Goal: Manage account settings

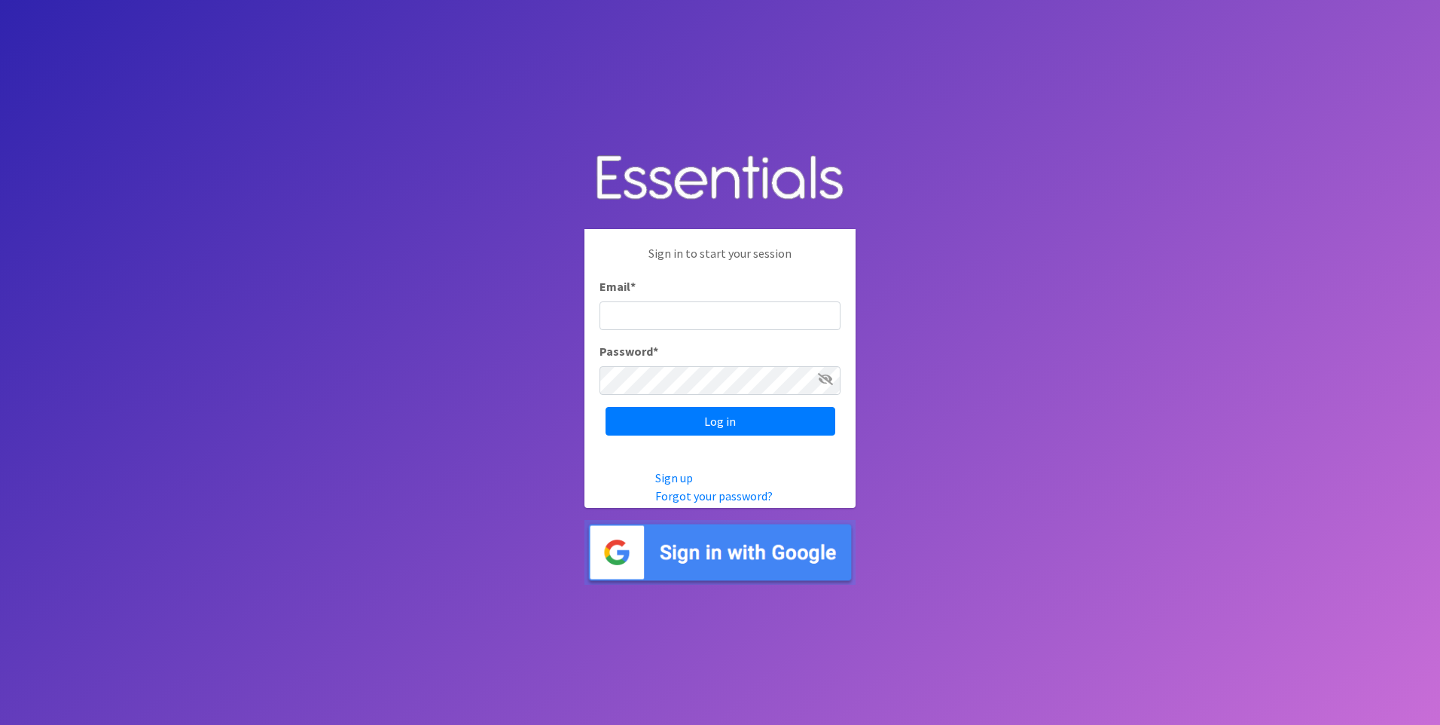
click at [684, 298] on div "Email *" at bounding box center [720, 303] width 241 height 53
type input "[EMAIL_ADDRESS][DOMAIN_NAME]"
click at [745, 438] on div "Sign in to start your session Email * alexlaudisi@gmail.com Password * Log in" at bounding box center [720, 339] width 271 height 221
click at [740, 423] on input "Log in" at bounding box center [721, 421] width 230 height 29
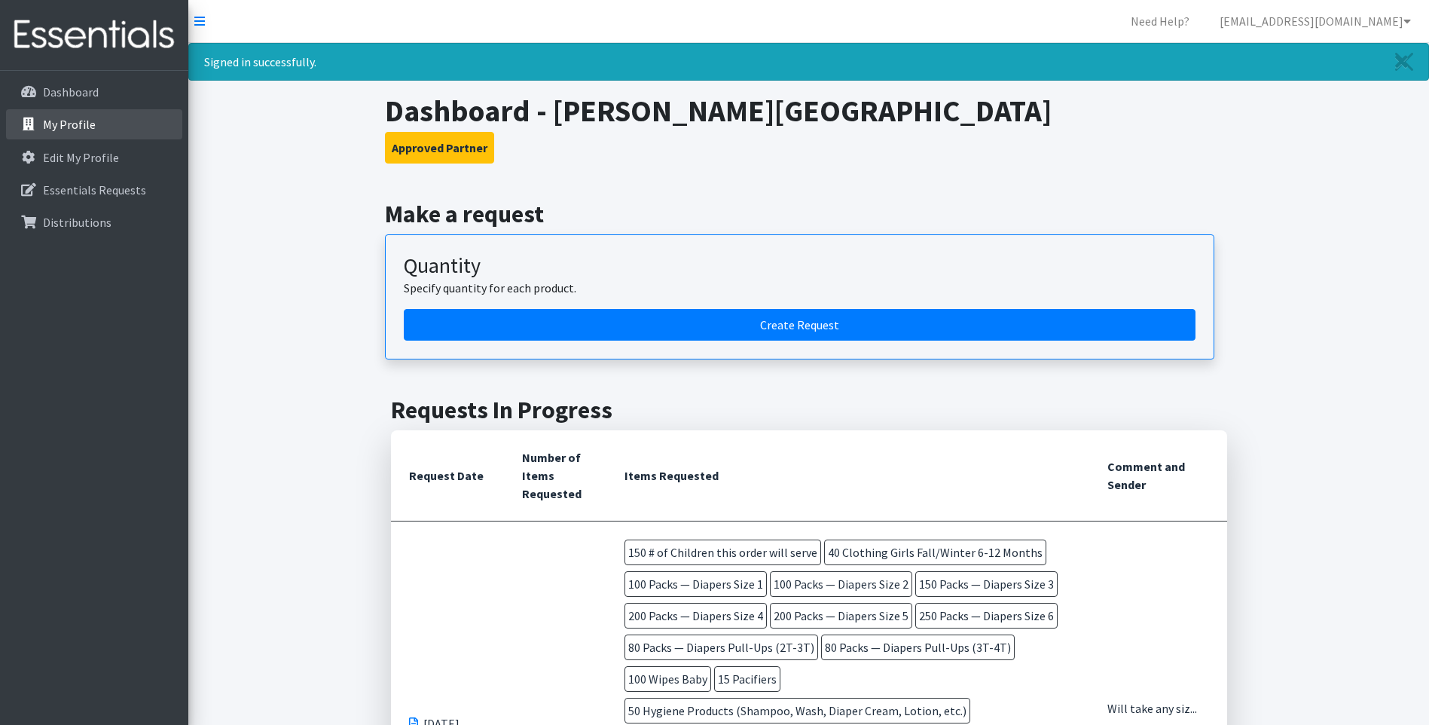
click at [45, 132] on p "My Profile" at bounding box center [69, 124] width 53 height 15
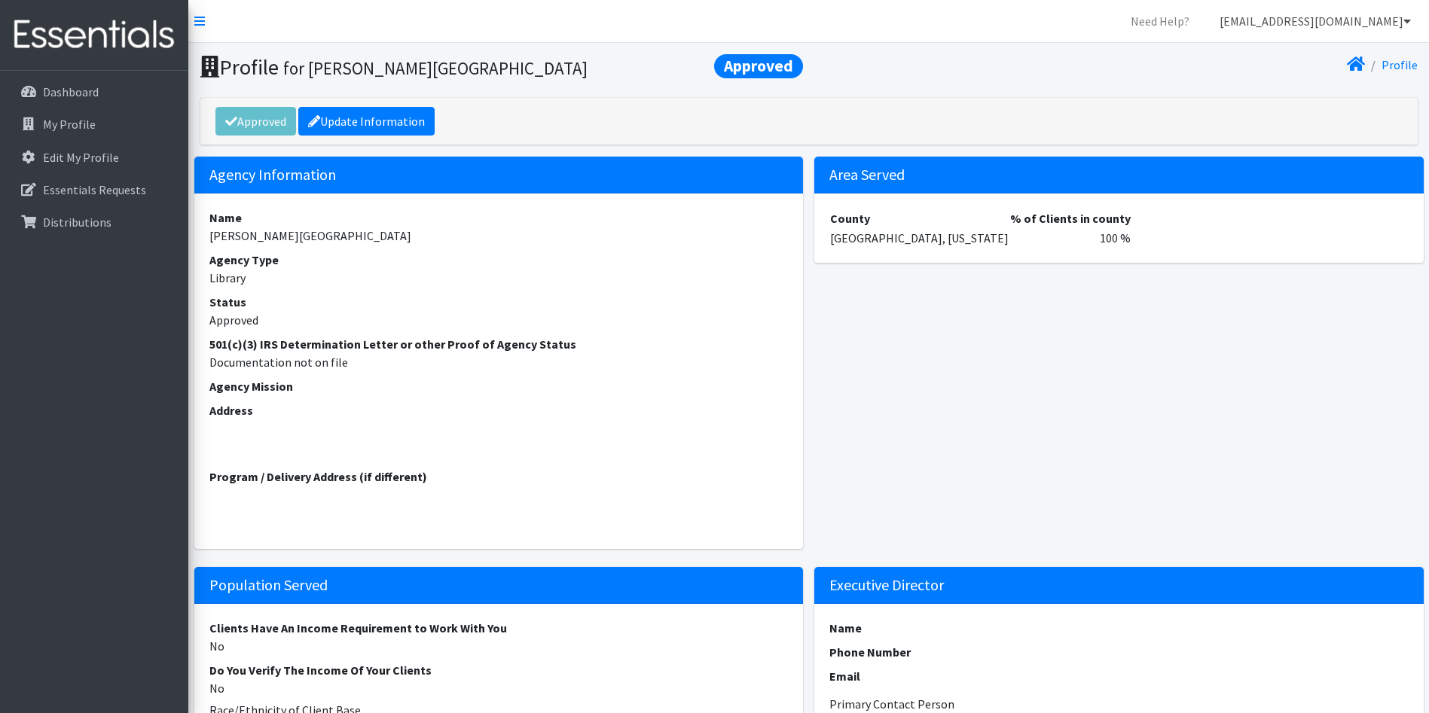
click at [1299, 19] on link "[EMAIL_ADDRESS][DOMAIN_NAME]" at bounding box center [1315, 21] width 215 height 30
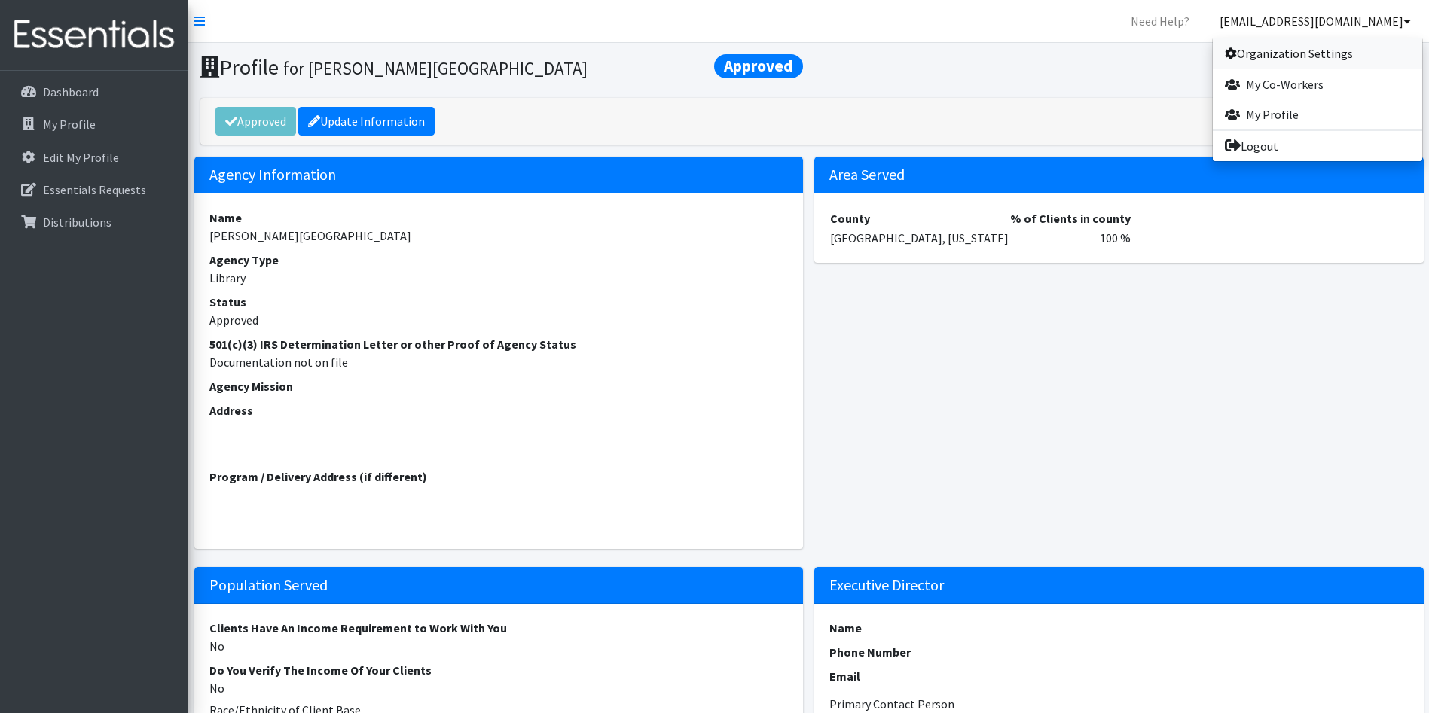
click at [1298, 51] on link "Organization Settings" at bounding box center [1317, 53] width 209 height 30
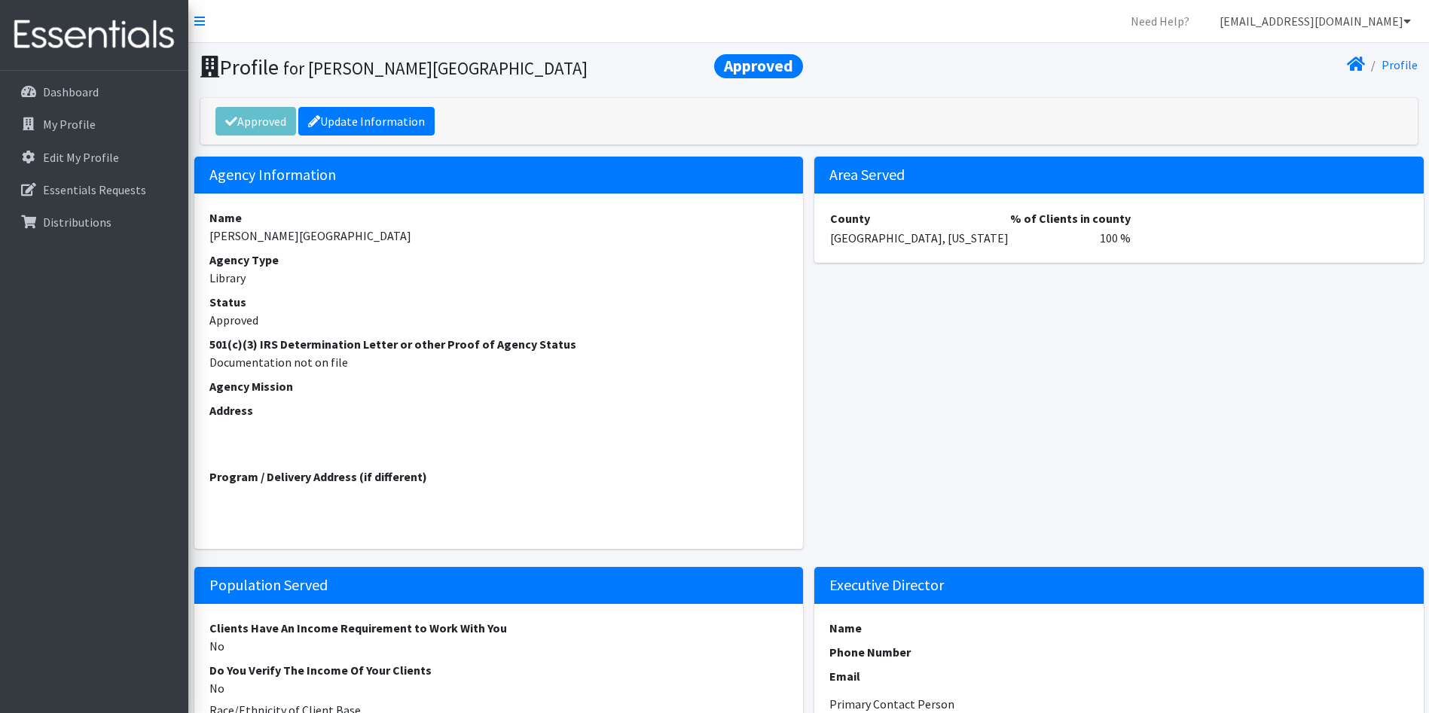
click at [1334, 22] on link "[EMAIL_ADDRESS][DOMAIN_NAME]" at bounding box center [1315, 21] width 215 height 30
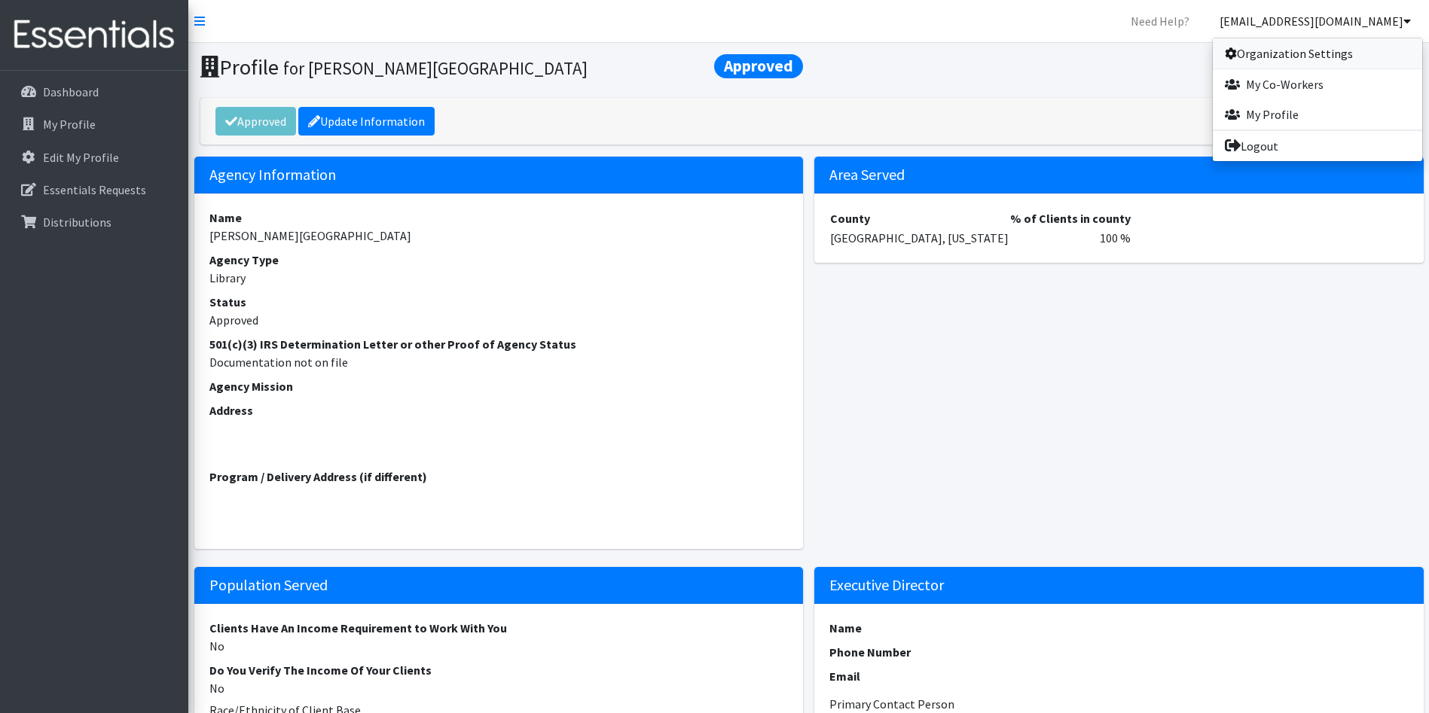
click at [1326, 53] on link "Organization Settings" at bounding box center [1317, 53] width 209 height 30
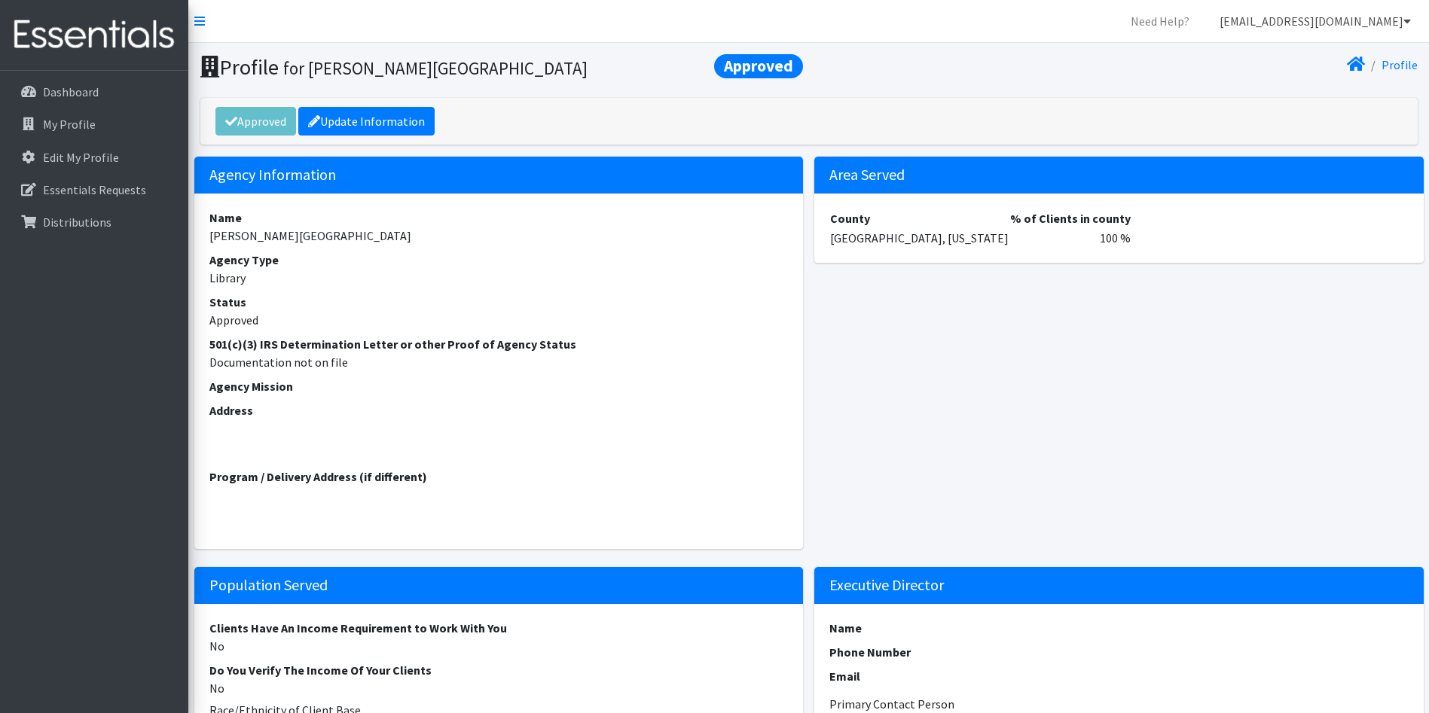
click at [1310, 15] on link "[EMAIL_ADDRESS][DOMAIN_NAME]" at bounding box center [1315, 21] width 215 height 30
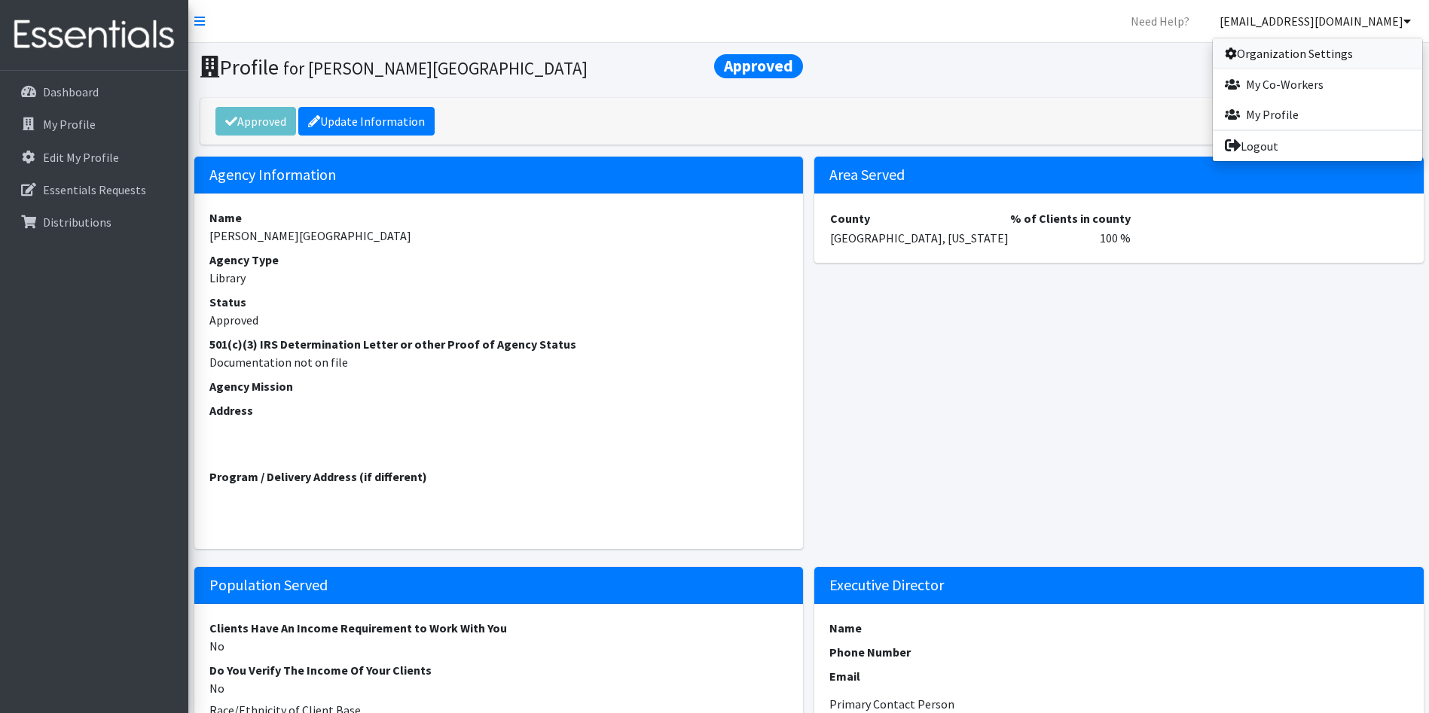
click at [1299, 66] on link "Organization Settings" at bounding box center [1317, 53] width 209 height 30
